Goal: Task Accomplishment & Management: Use online tool/utility

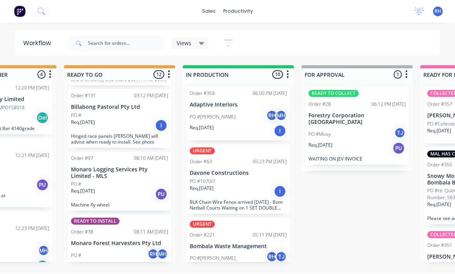
click at [241, 110] on div "PO #Lorin RH MH" at bounding box center [238, 117] width 97 height 15
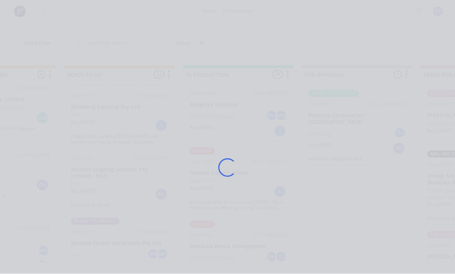
scroll to position [14, 0]
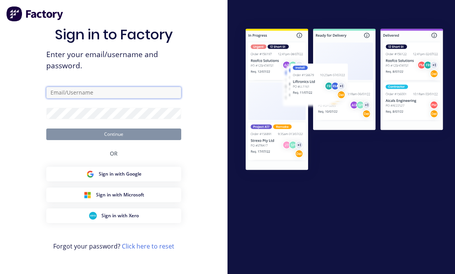
click at [146, 91] on input "text" at bounding box center [113, 93] width 135 height 12
type input "[EMAIL_ADDRESS][DOMAIN_NAME]"
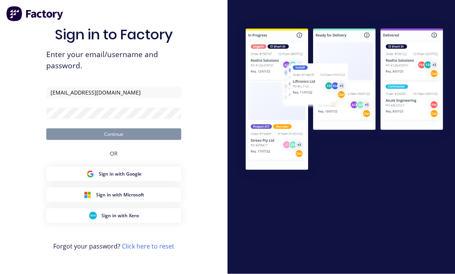
click at [114, 132] on button "Continue" at bounding box center [113, 134] width 135 height 12
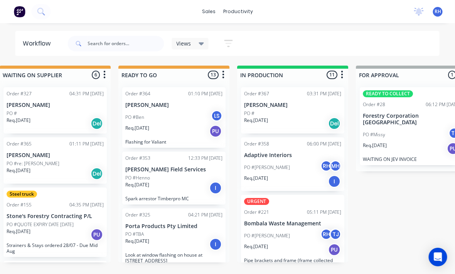
scroll to position [10, 254]
click at [299, 175] on div "Req. [DATE] I" at bounding box center [292, 181] width 97 height 13
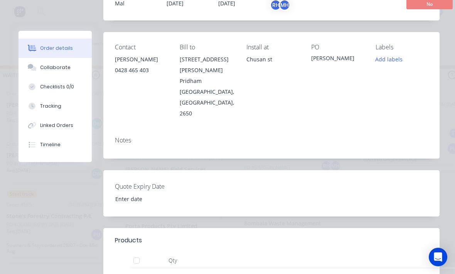
scroll to position [77, 0]
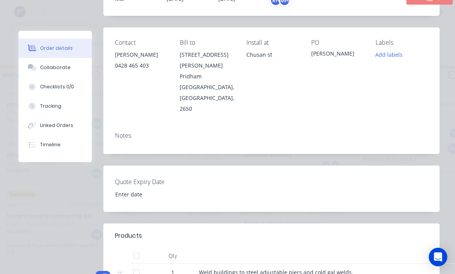
click at [64, 108] on button "Tracking" at bounding box center [54, 105] width 73 height 19
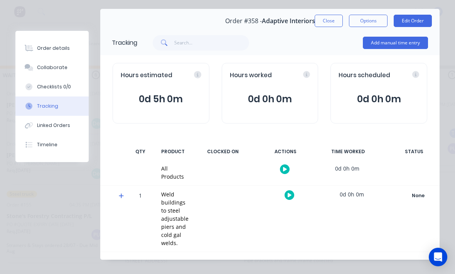
scroll to position [21, 0]
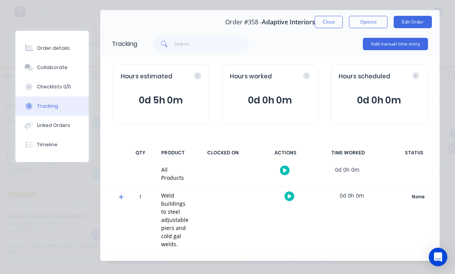
click at [409, 43] on button "Add manual time entry" at bounding box center [395, 44] width 65 height 12
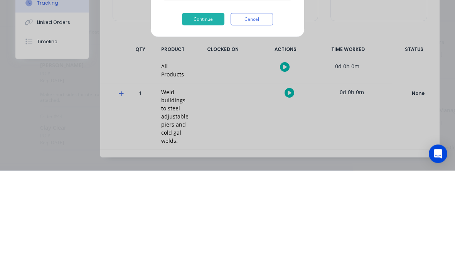
scroll to position [0, 0]
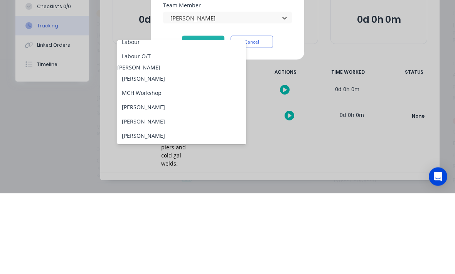
scroll to position [42, 0]
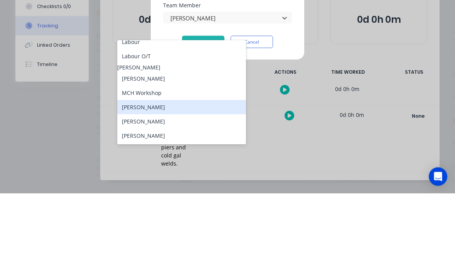
click at [181, 180] on div "[PERSON_NAME]" at bounding box center [181, 187] width 129 height 14
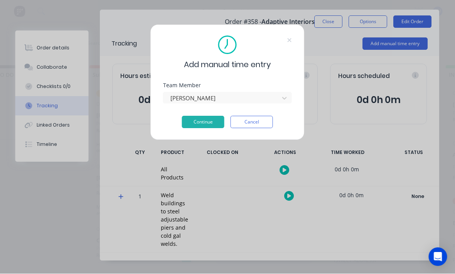
click at [210, 117] on button "Continue" at bounding box center [203, 122] width 42 height 12
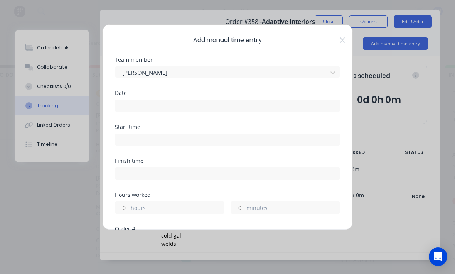
click at [222, 103] on input at bounding box center [227, 106] width 224 height 12
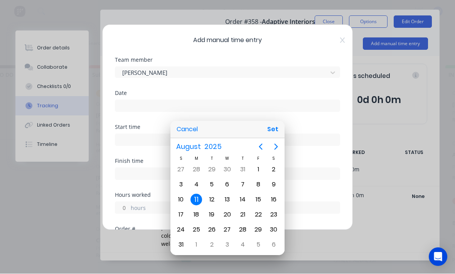
click at [281, 124] on button "Set" at bounding box center [272, 130] width 17 height 14
type input "[DATE]"
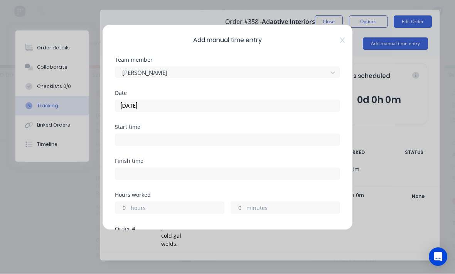
click at [200, 137] on input at bounding box center [227, 140] width 224 height 12
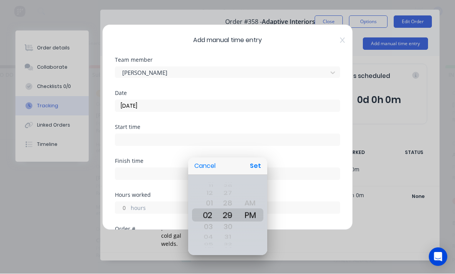
click at [260, 162] on button "Set" at bounding box center [255, 166] width 17 height 14
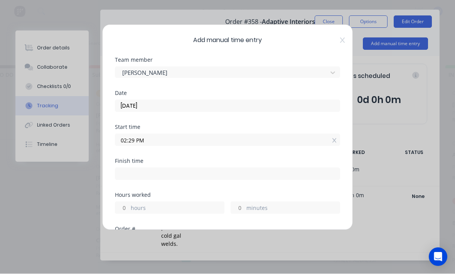
click at [133, 134] on input "02:29 PM" at bounding box center [227, 140] width 224 height 12
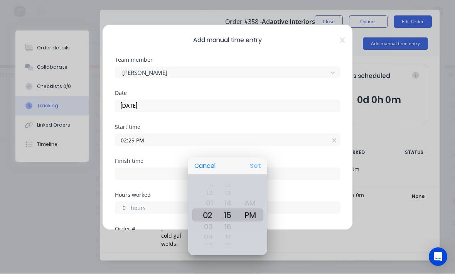
click at [260, 168] on button "Set" at bounding box center [255, 166] width 17 height 14
type input "02:15 PM"
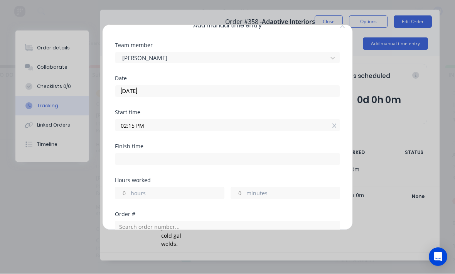
scroll to position [15, 0]
click at [133, 190] on label "hours" at bounding box center [177, 193] width 93 height 10
click at [129, 190] on input "hours" at bounding box center [121, 192] width 13 height 12
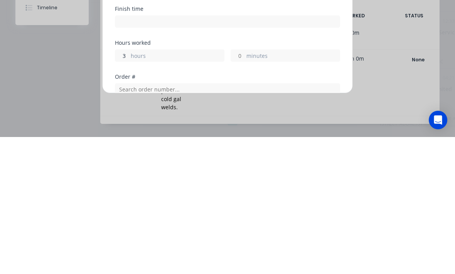
type input "3"
click at [286, 188] on label "minutes" at bounding box center [292, 193] width 93 height 10
click at [244, 186] on input "minutes" at bounding box center [237, 192] width 13 height 12
type input "05:15 PM"
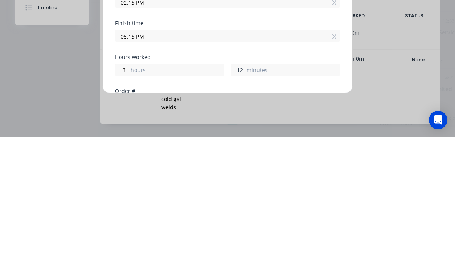
scroll to position [2, 0]
type input "1"
type input "30"
click at [243, 191] on div "Hours worked 3 hours 30 minutes" at bounding box center [227, 208] width 225 height 34
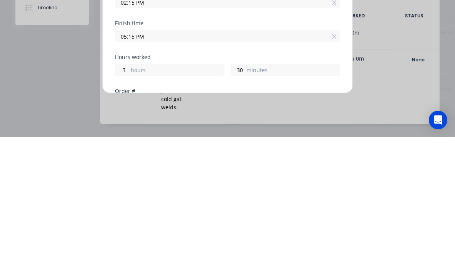
type input "05:45 PM"
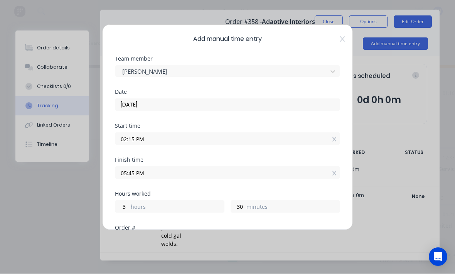
click at [262, 205] on label "minutes" at bounding box center [292, 208] width 93 height 10
click at [244, 205] on input "30" at bounding box center [237, 207] width 13 height 12
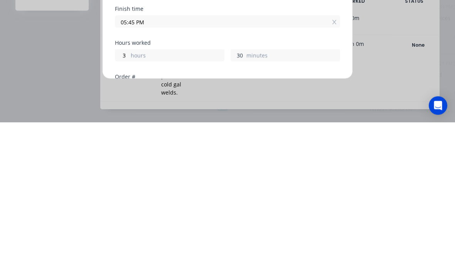
type input "3"
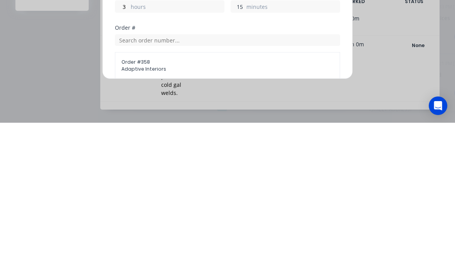
type input "15"
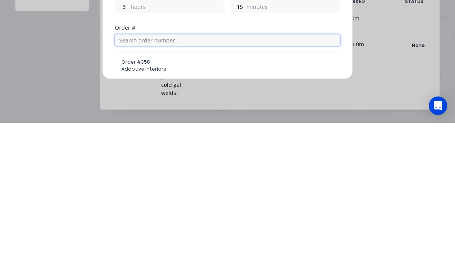
click at [263, 185] on input "text" at bounding box center [227, 191] width 225 height 12
type input "05:30 PM"
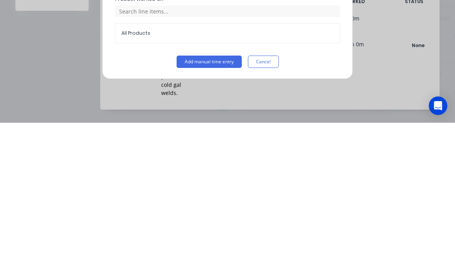
scroll to position [208, 0]
click at [214, 207] on button "Add manual time entry" at bounding box center [208, 213] width 65 height 12
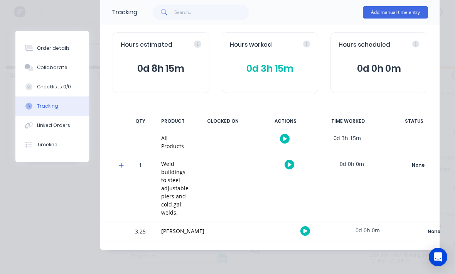
scroll to position [59, 0]
